Goal: Navigation & Orientation: Understand site structure

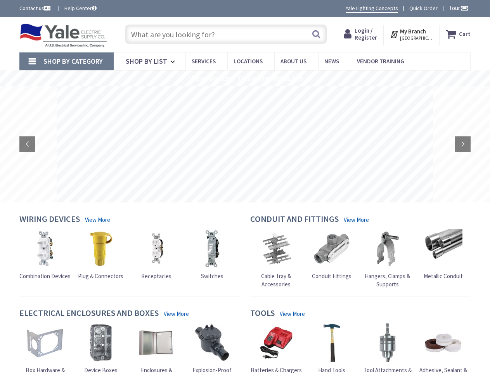
click at [245, 186] on rs-layer at bounding box center [245, 144] width 377 height 116
click at [458, 8] on span "Tour" at bounding box center [459, 7] width 20 height 7
click at [464, 8] on div at bounding box center [245, 186] width 490 height 373
click at [412, 34] on strong "My Branch" at bounding box center [413, 31] width 26 height 7
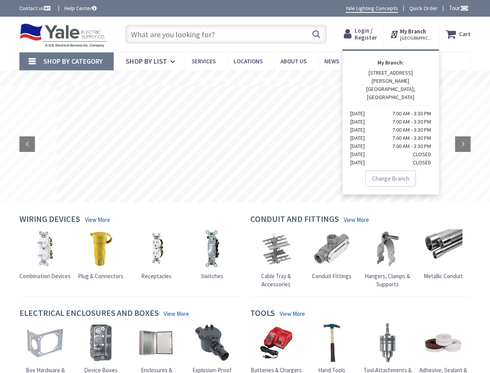
click at [66, 61] on span "Shop By Category" at bounding box center [72, 61] width 59 height 9
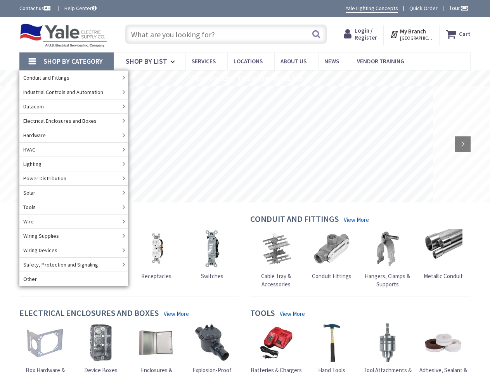
click at [245, 78] on rs-slide "View Vendor Training Modules" at bounding box center [245, 78] width 490 height 16
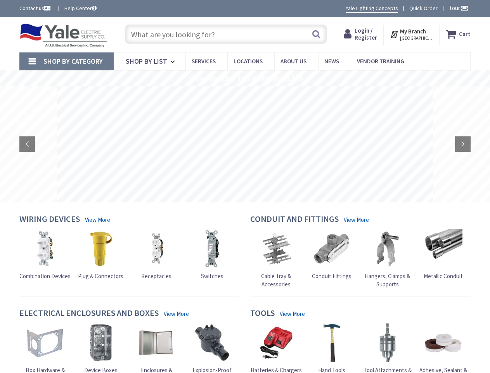
click at [245, 144] on rs-layer at bounding box center [245, 144] width 377 height 116
click at [27, 144] on rs-arrow at bounding box center [27, 144] width 16 height 16
click at [463, 144] on rs-arrow at bounding box center [463, 144] width 16 height 16
